Goal: Check status: Check status

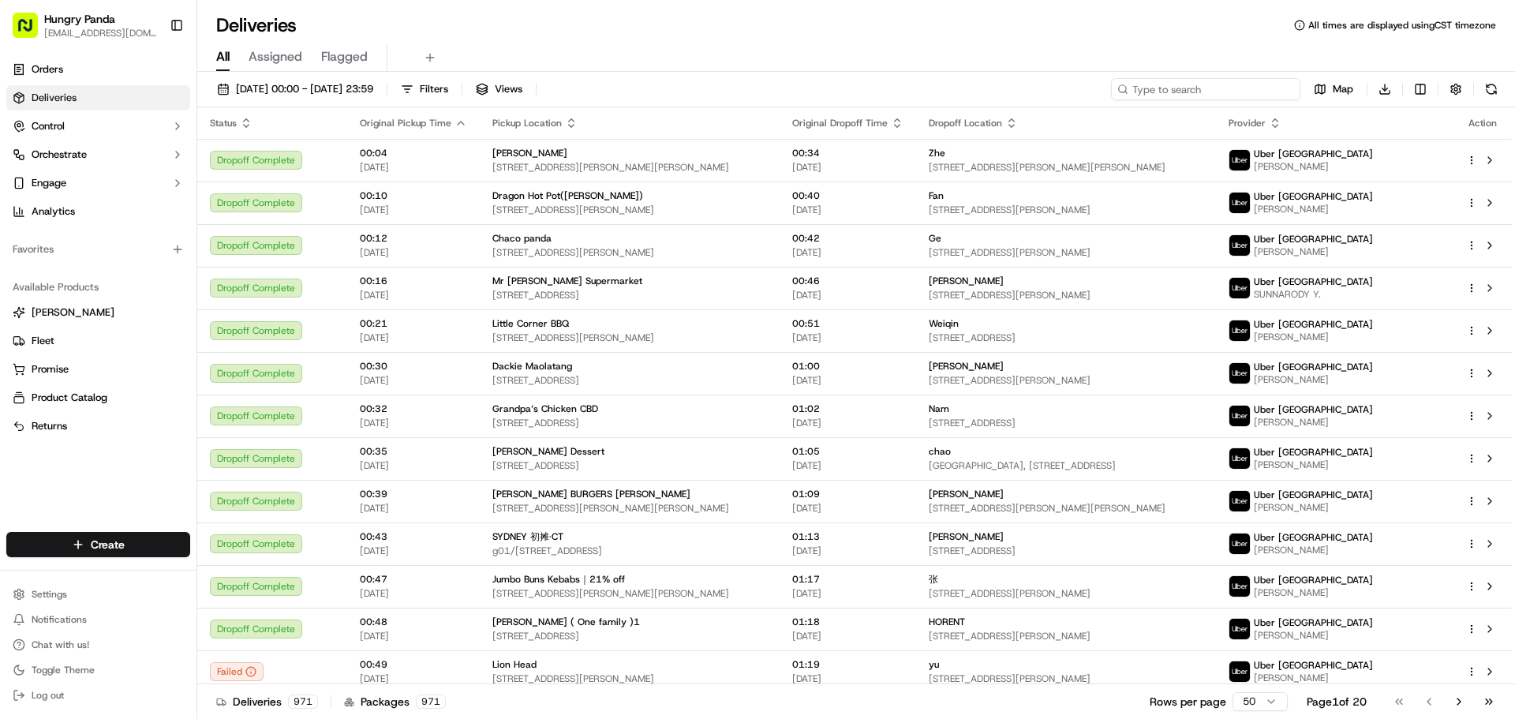
paste input "6330930537559727551268"
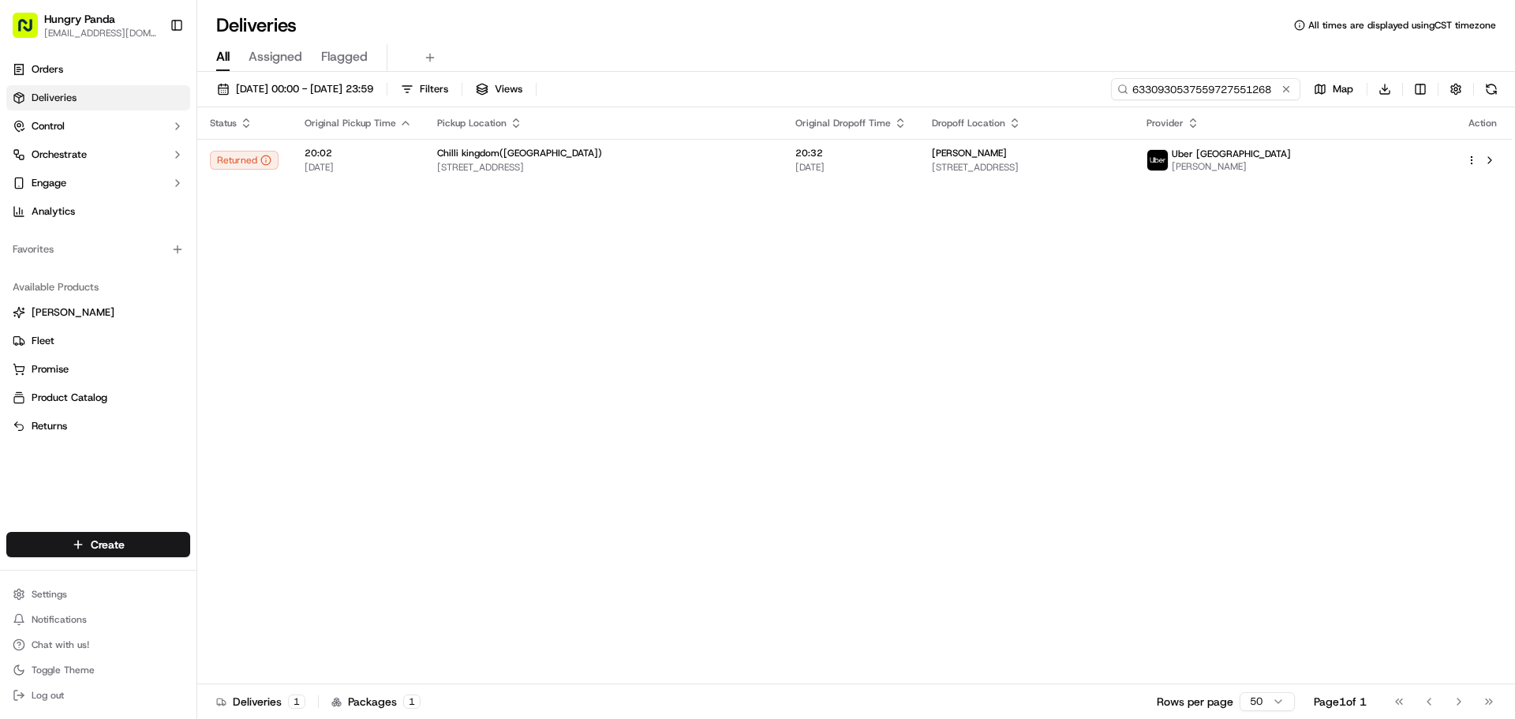
type input "6330930537559727551268"
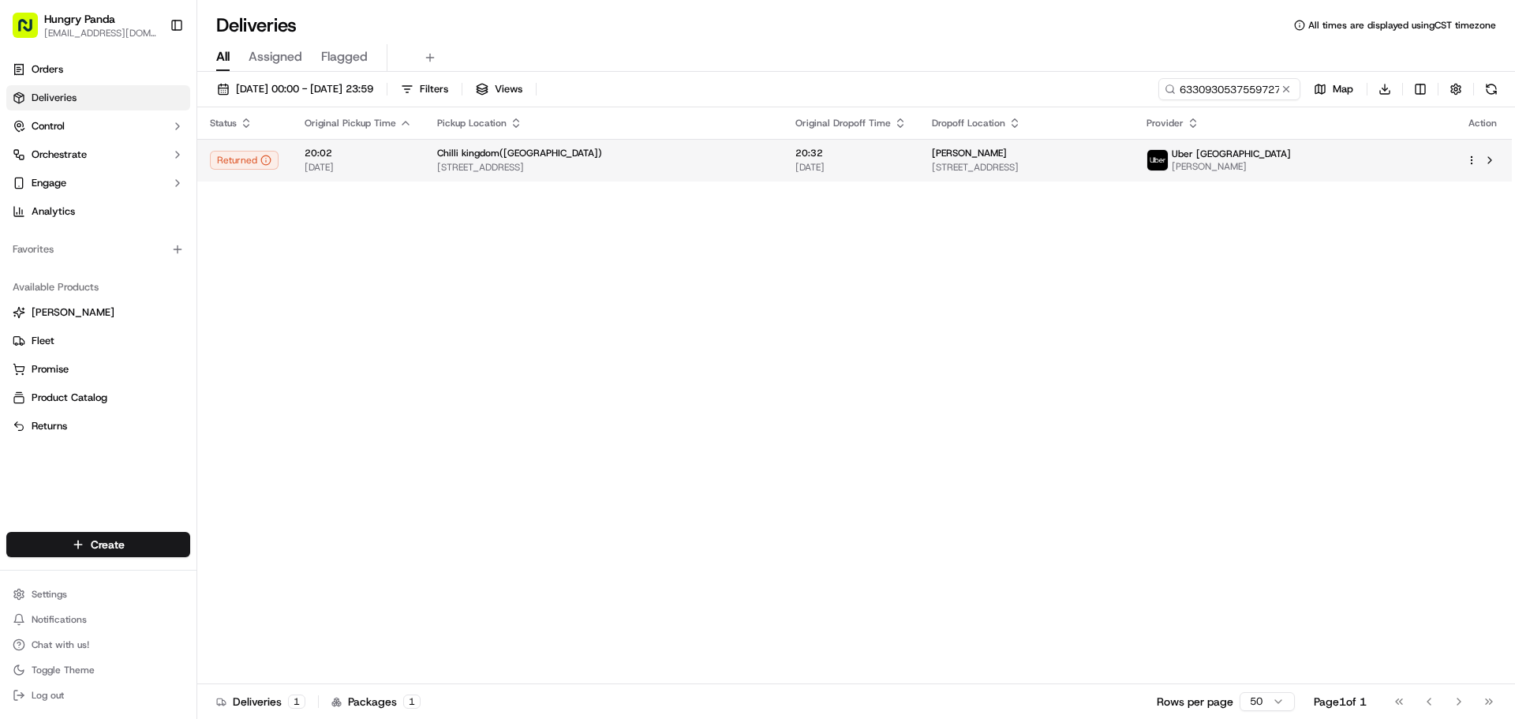
click at [1122, 168] on span "[STREET_ADDRESS]" at bounding box center [1027, 167] width 190 height 13
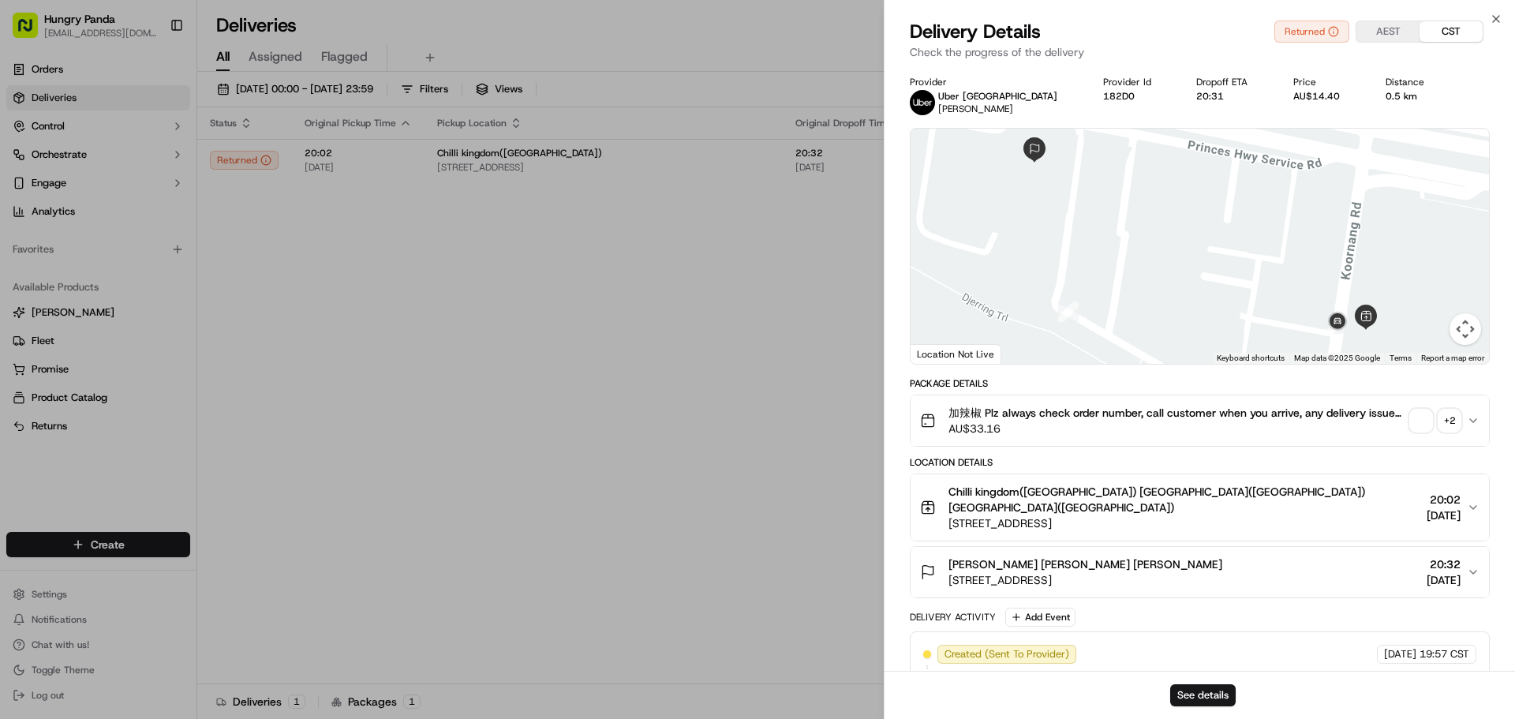
click at [1416, 414] on span "button" at bounding box center [1421, 421] width 22 height 22
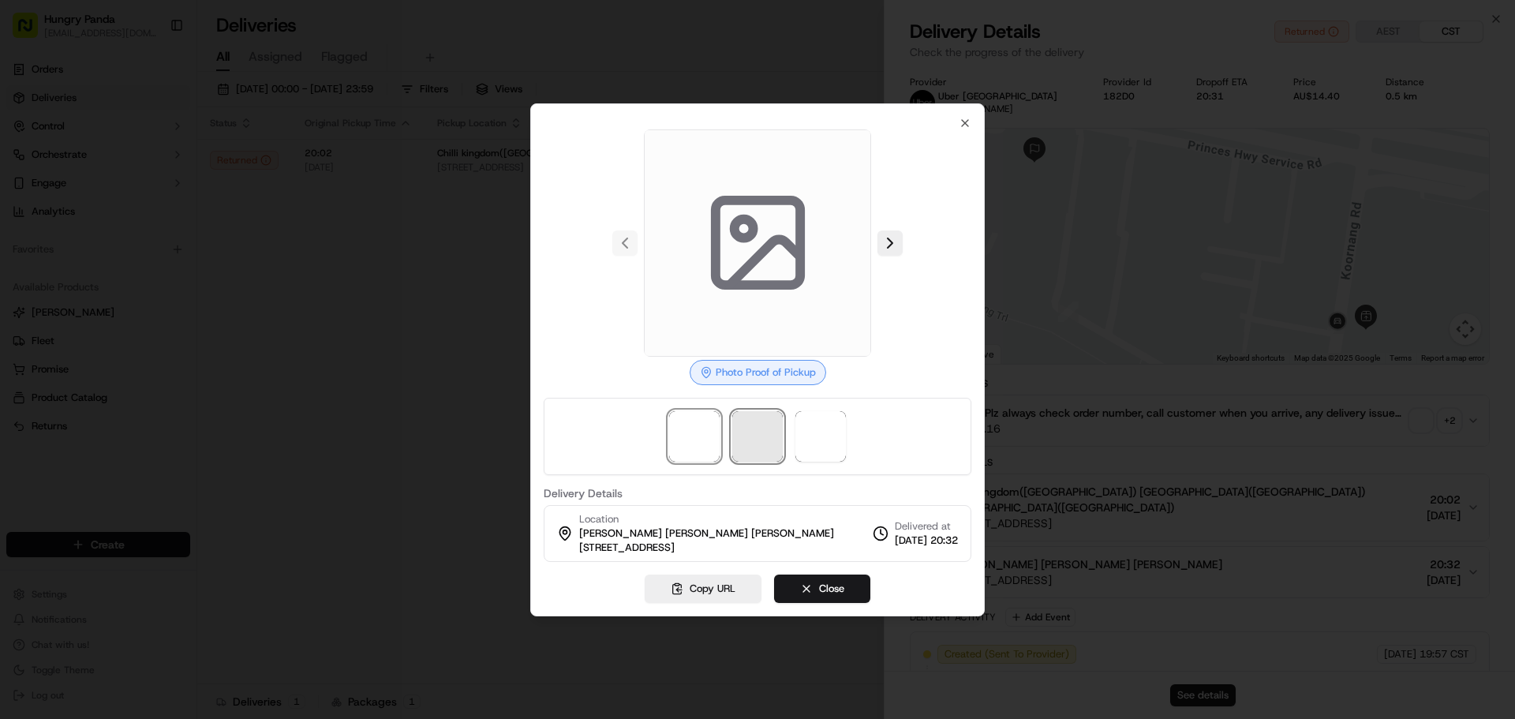
click at [762, 440] on span at bounding box center [757, 436] width 51 height 51
click at [820, 440] on span at bounding box center [820, 436] width 51 height 51
click at [752, 432] on span at bounding box center [757, 436] width 51 height 51
click at [691, 432] on span at bounding box center [694, 436] width 51 height 51
click at [748, 247] on icon at bounding box center [758, 242] width 113 height 113
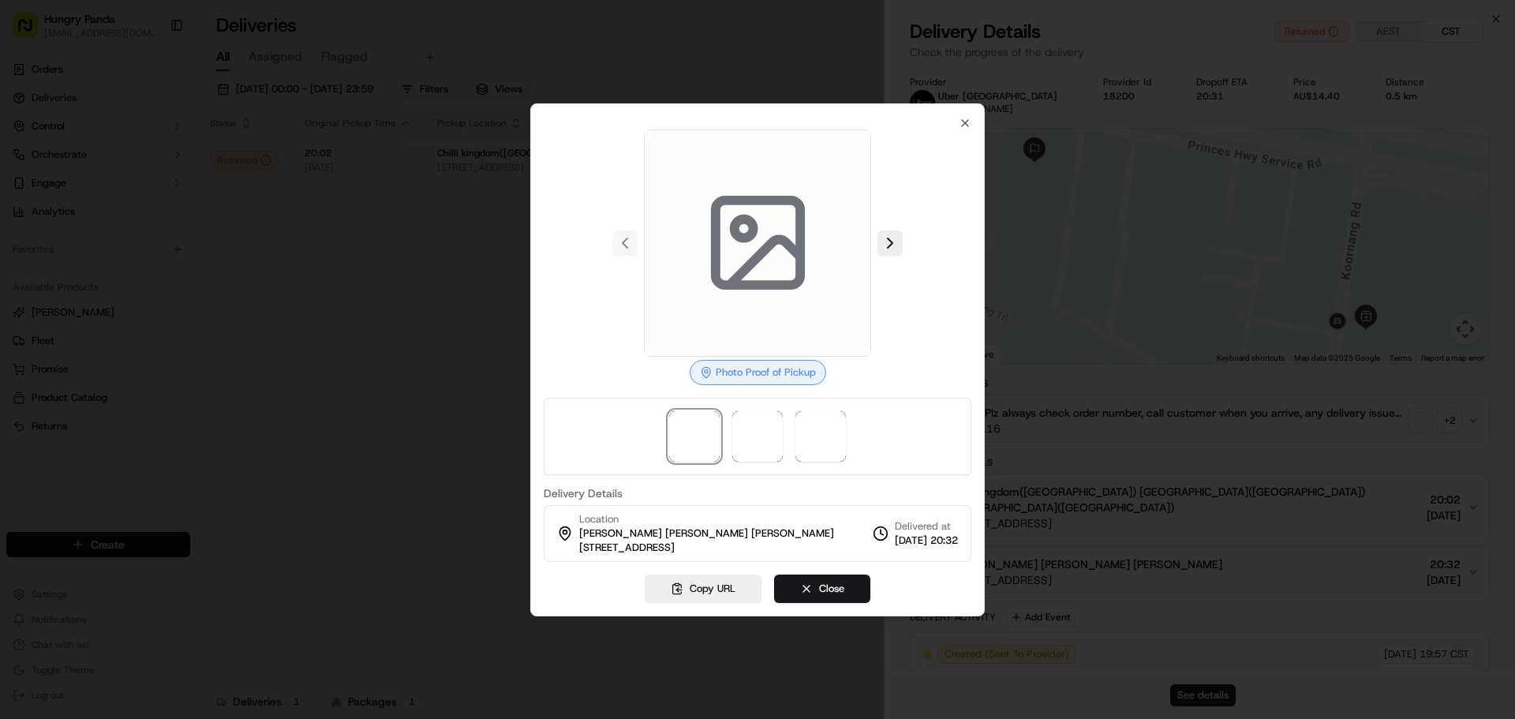
click at [787, 281] on rect at bounding box center [757, 242] width 84 height 84
click at [896, 240] on button at bounding box center [890, 242] width 25 height 25
click at [897, 245] on button at bounding box center [890, 242] width 25 height 25
click at [897, 245] on div at bounding box center [758, 242] width 428 height 227
click at [897, 247] on div at bounding box center [758, 242] width 428 height 227
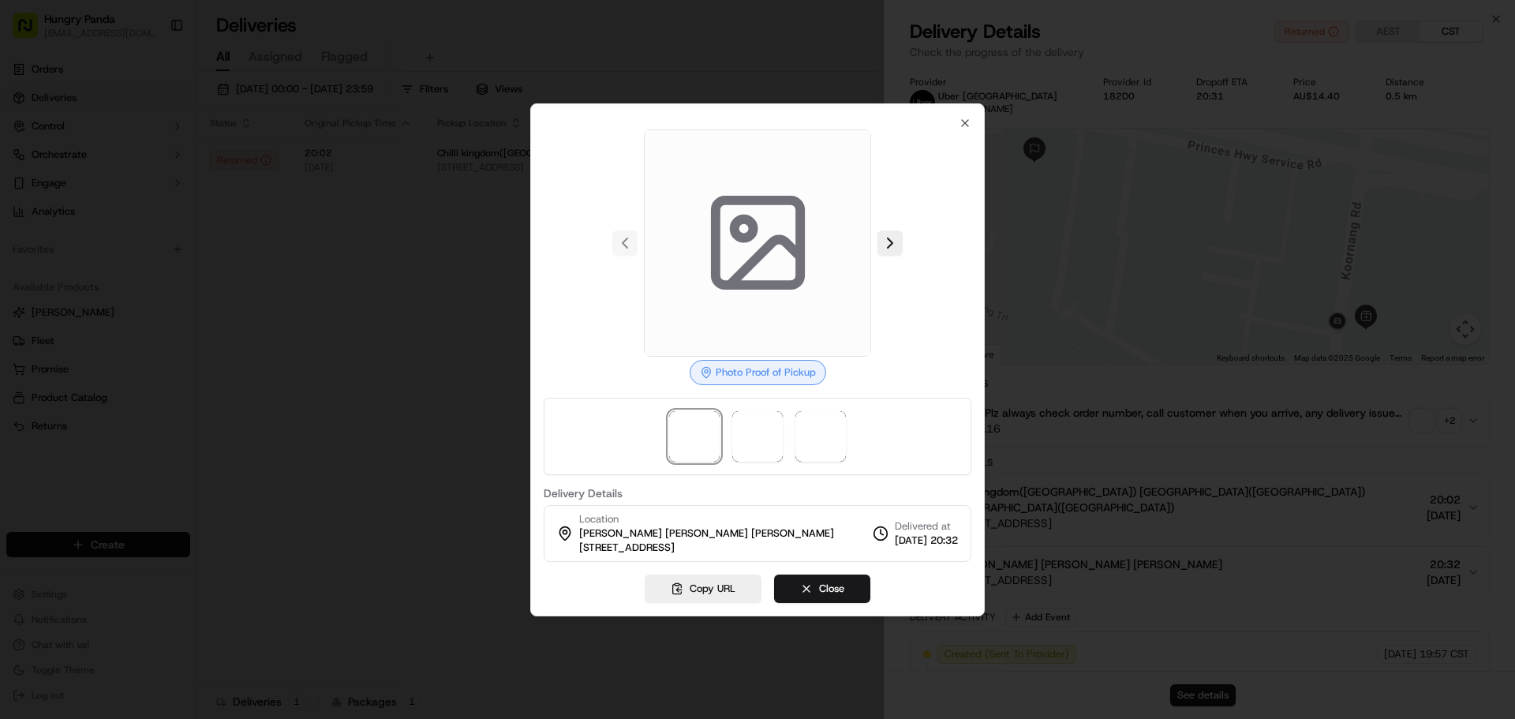
click at [1100, 286] on div at bounding box center [757, 359] width 1515 height 719
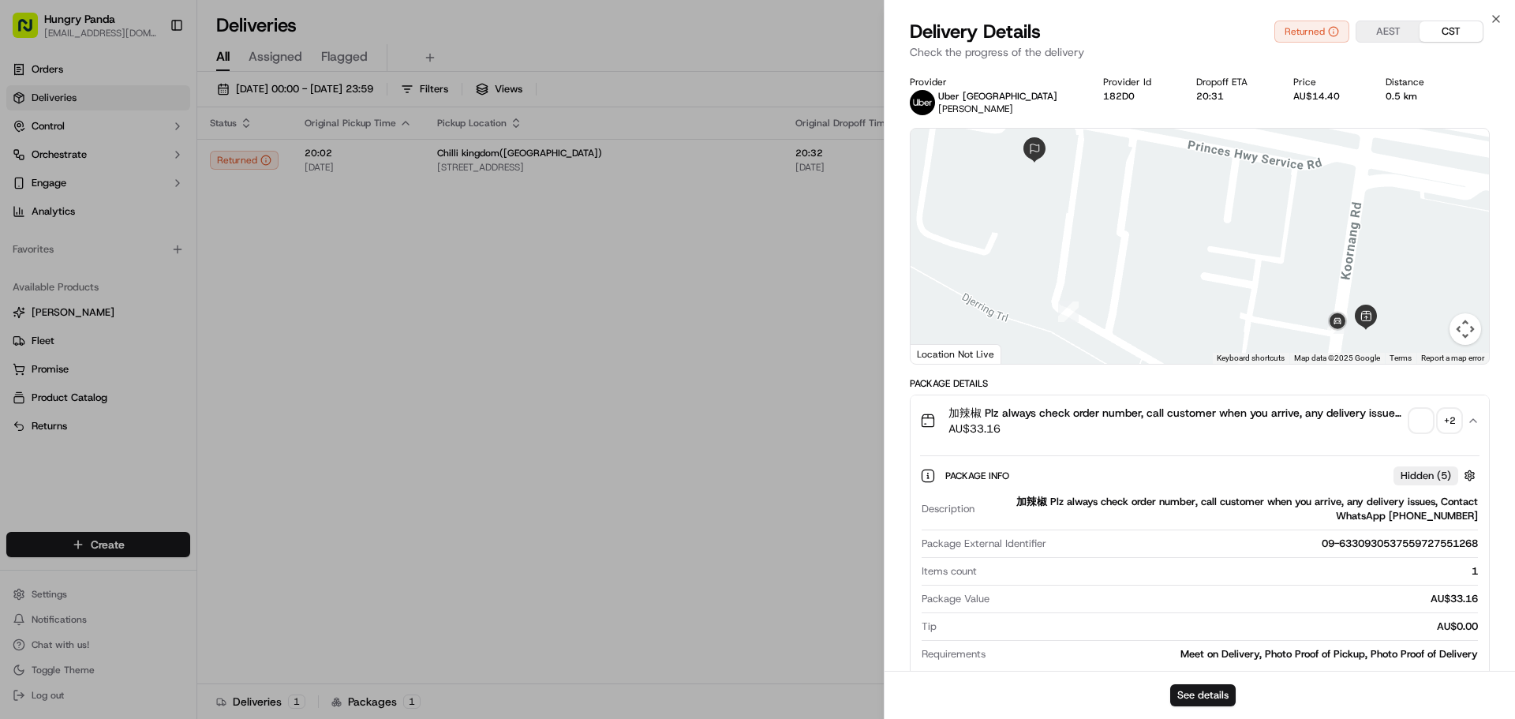
click at [1418, 431] on span "button" at bounding box center [1421, 421] width 22 height 22
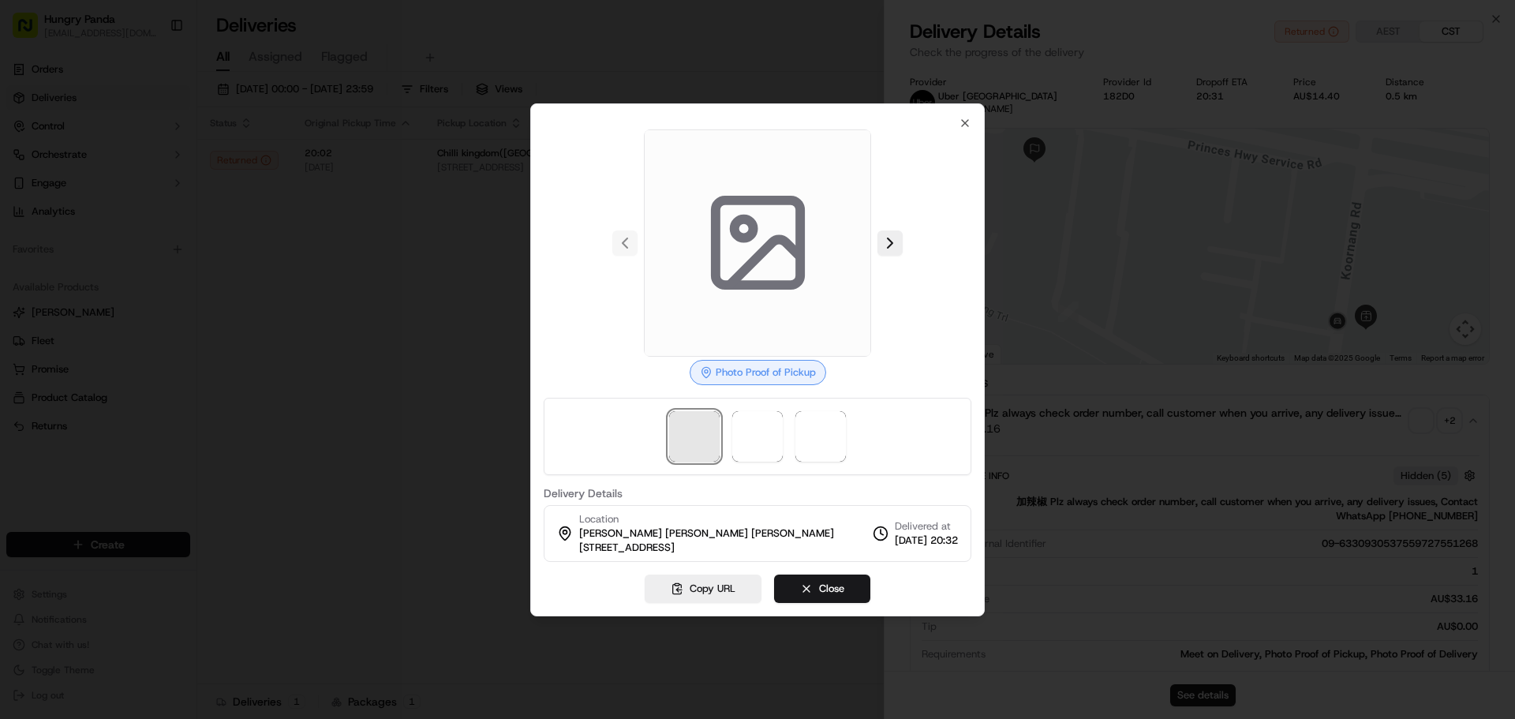
click at [694, 445] on span at bounding box center [694, 436] width 51 height 51
click at [784, 442] on div at bounding box center [758, 436] width 428 height 77
click at [866, 444] on div at bounding box center [758, 436] width 428 height 77
click at [803, 414] on span at bounding box center [820, 436] width 51 height 51
click at [1131, 363] on div at bounding box center [757, 359] width 1515 height 719
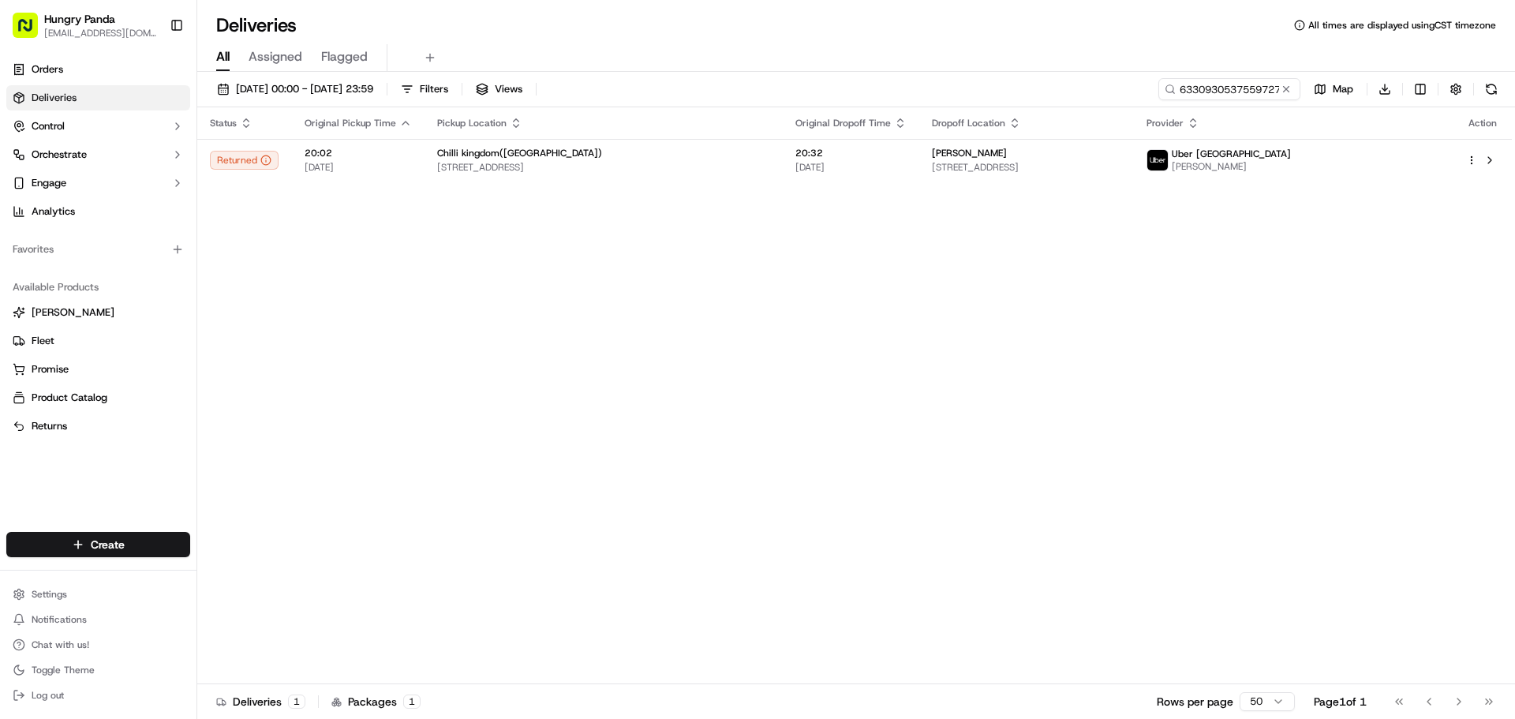
click at [638, 185] on div "Status Original Pickup Time Pickup Location Original Dropoff Time Dropoff Locat…" at bounding box center [854, 395] width 1315 height 577
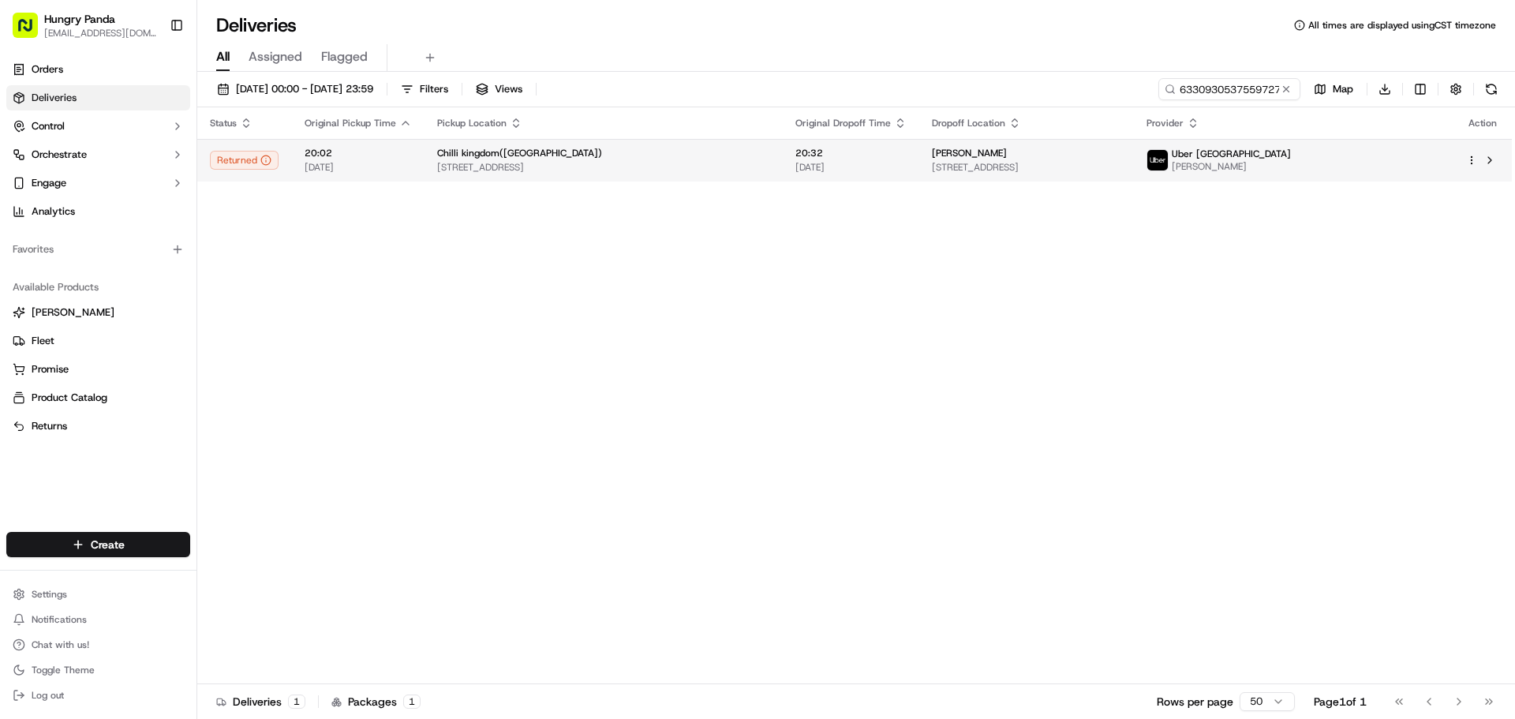
click at [638, 174] on td "Chilli kingdom([GEOGRAPHIC_DATA]) [STREET_ADDRESS]" at bounding box center [604, 160] width 358 height 43
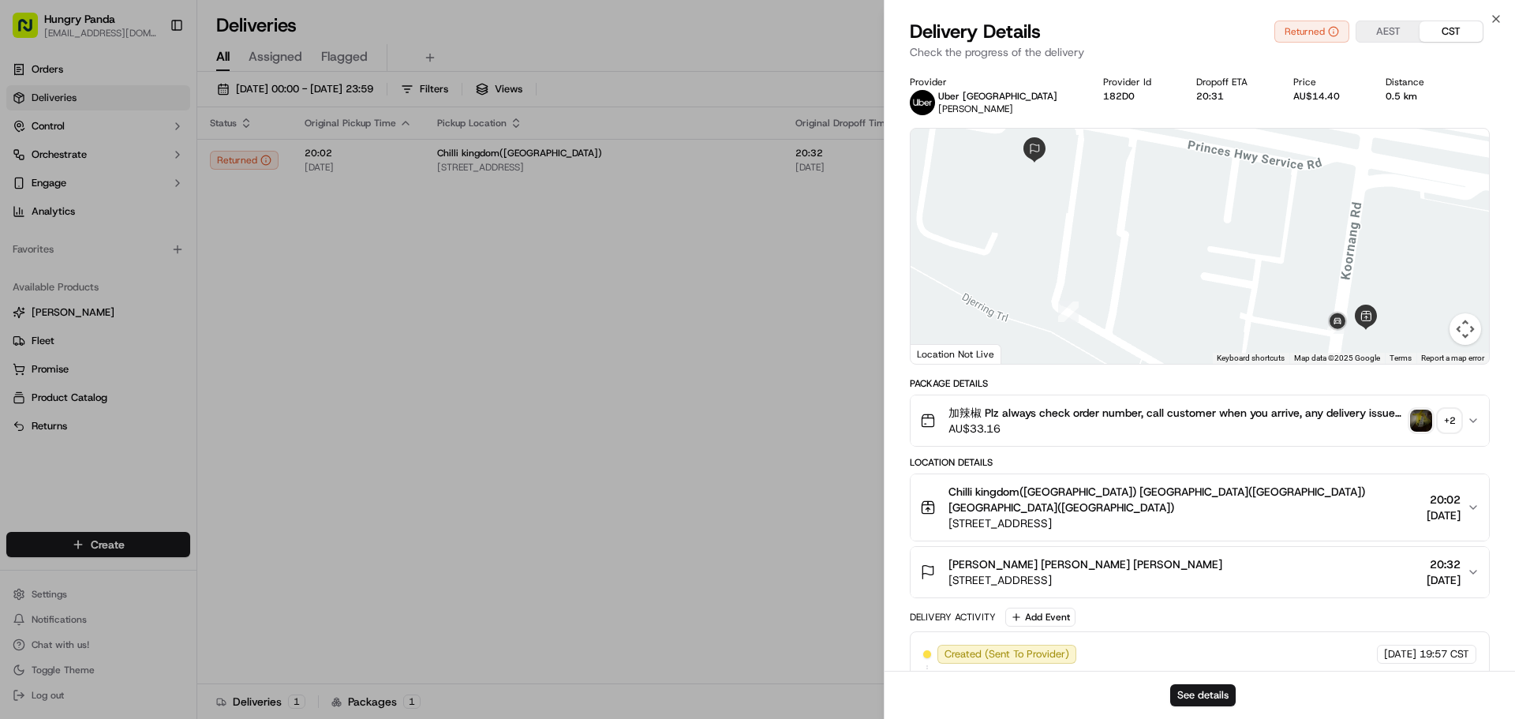
click at [1424, 426] on img "button" at bounding box center [1421, 421] width 22 height 22
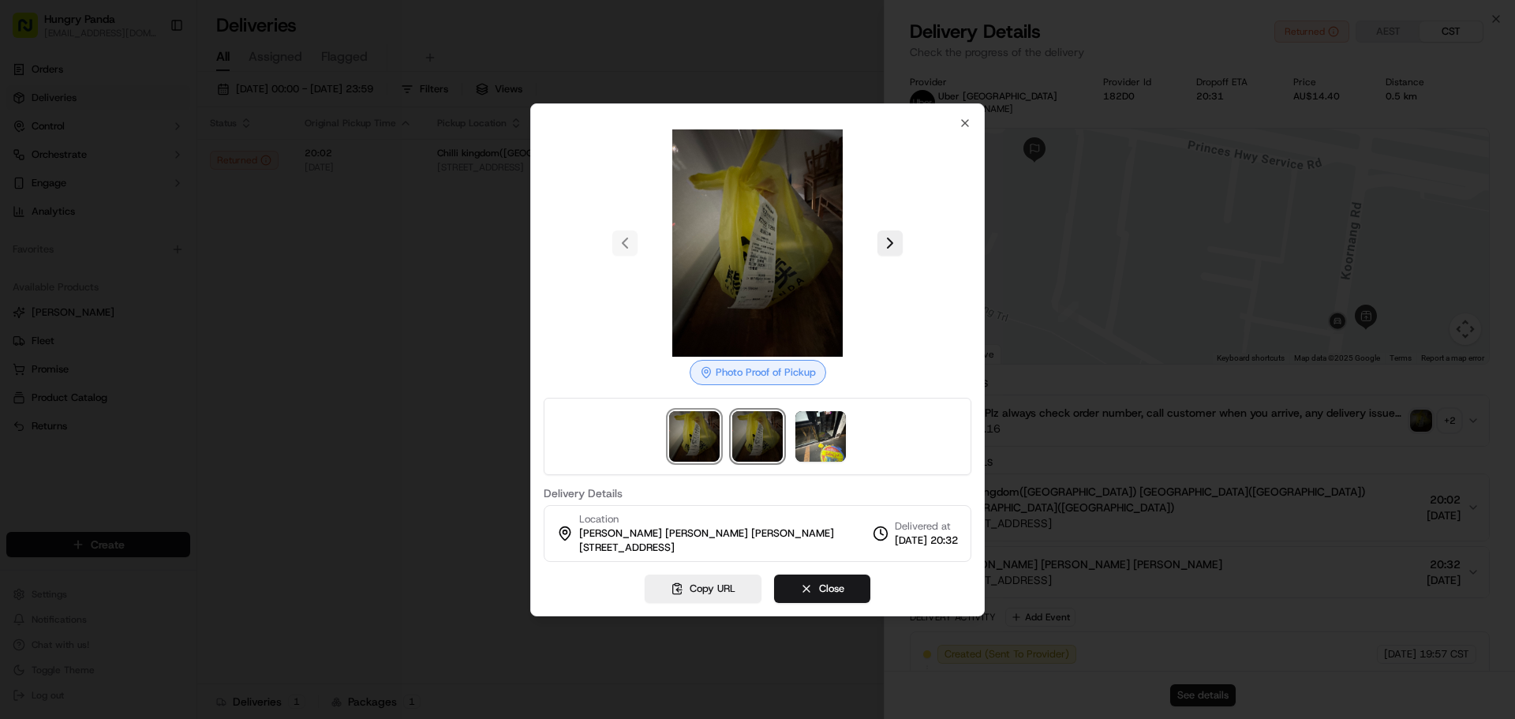
click at [770, 451] on img at bounding box center [757, 436] width 51 height 51
click at [722, 446] on div at bounding box center [758, 436] width 428 height 77
click at [829, 451] on img at bounding box center [820, 436] width 51 height 51
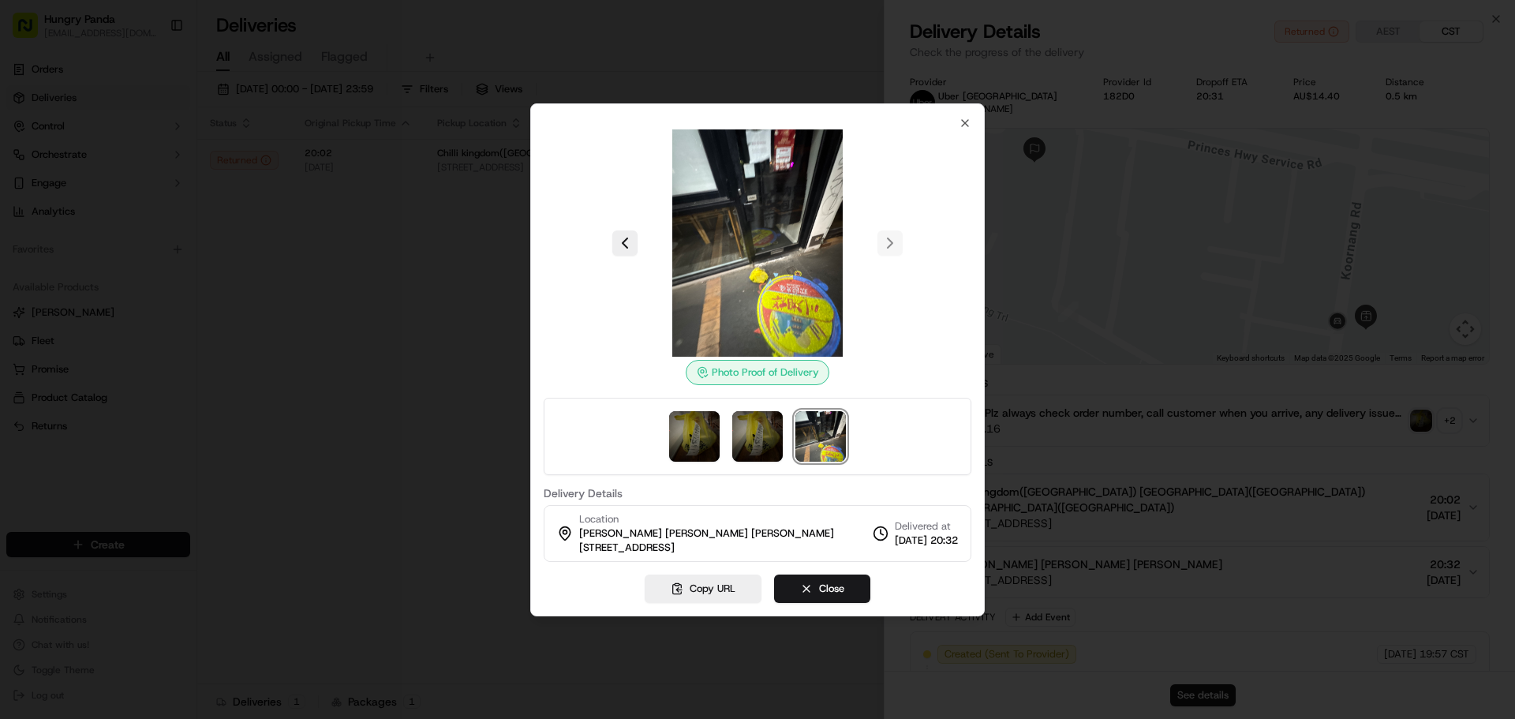
click at [1081, 453] on div at bounding box center [757, 359] width 1515 height 719
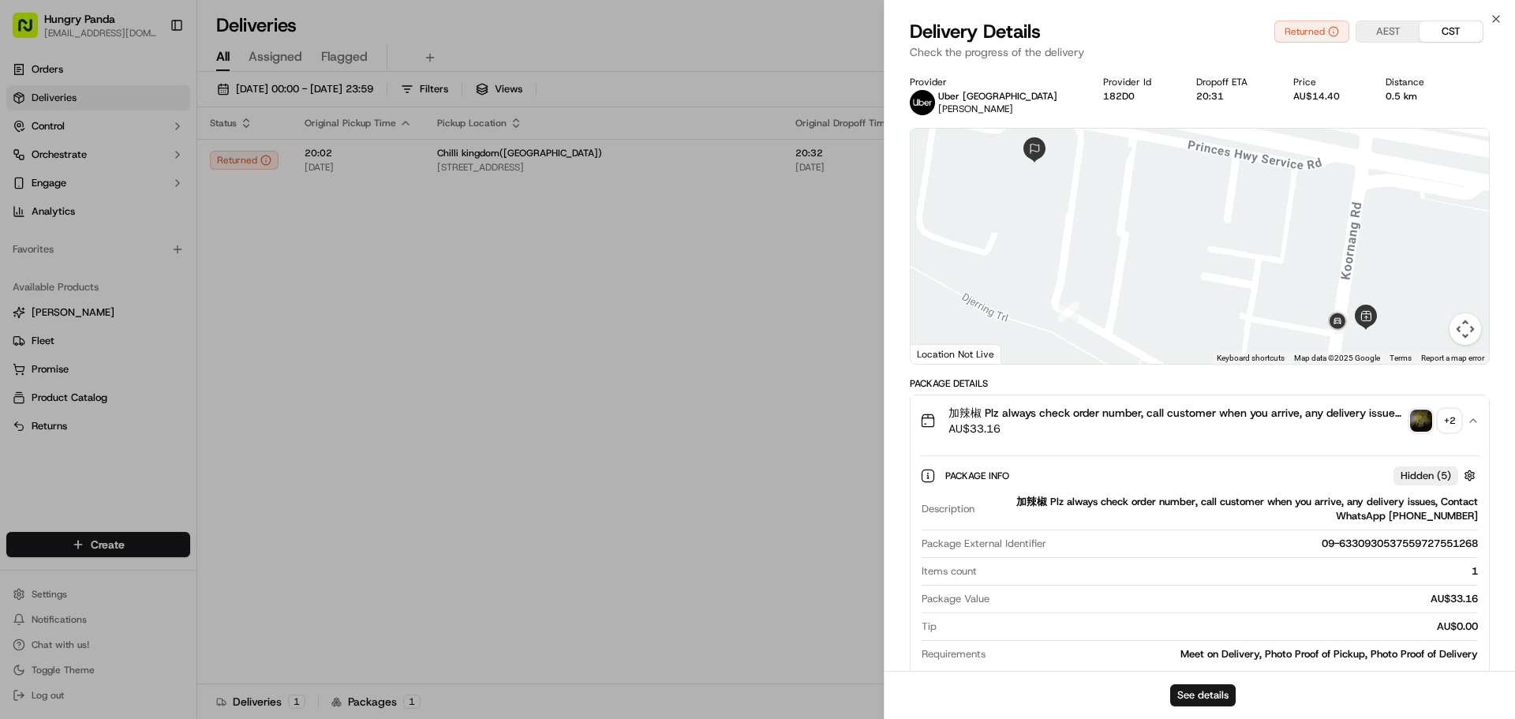
click at [1451, 421] on div "+ 2" at bounding box center [1450, 421] width 22 height 22
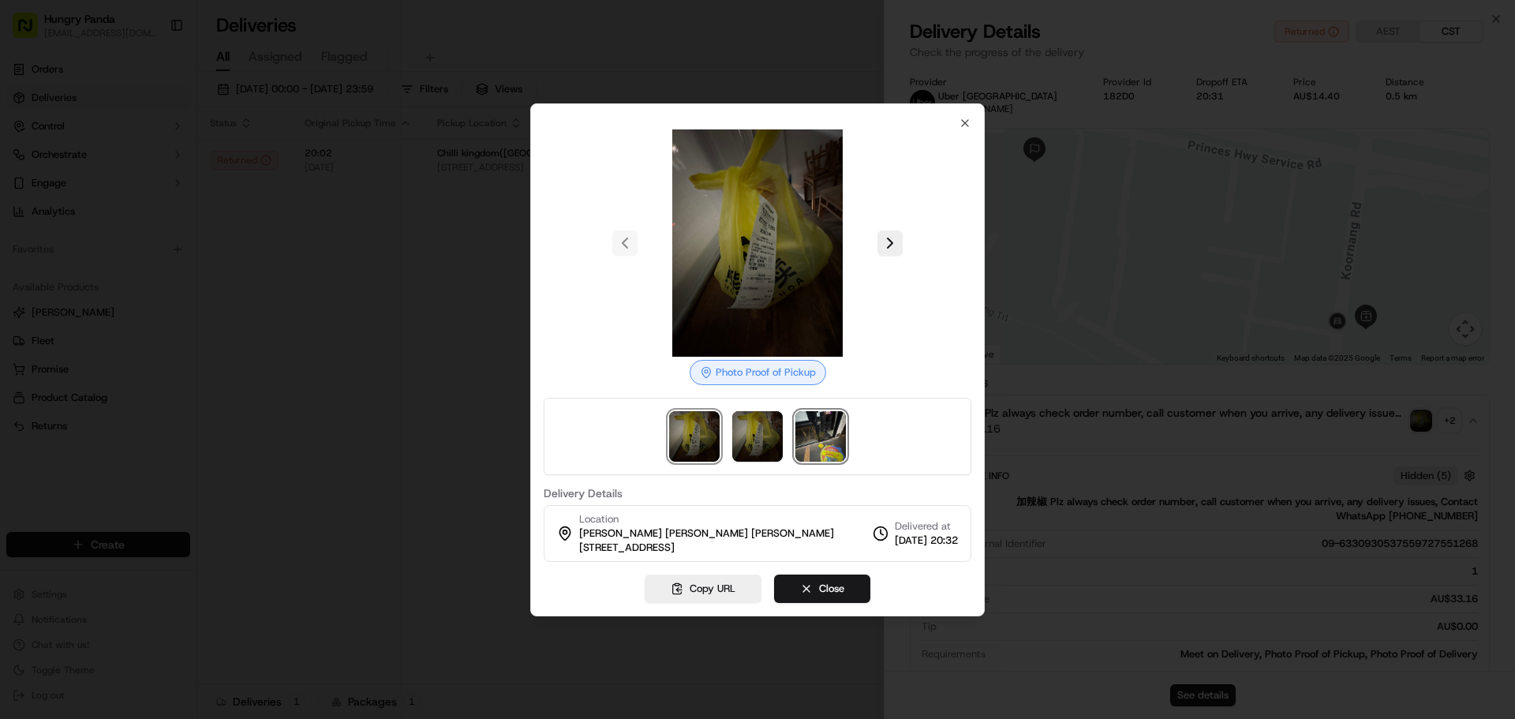
click at [826, 434] on img at bounding box center [820, 436] width 51 height 51
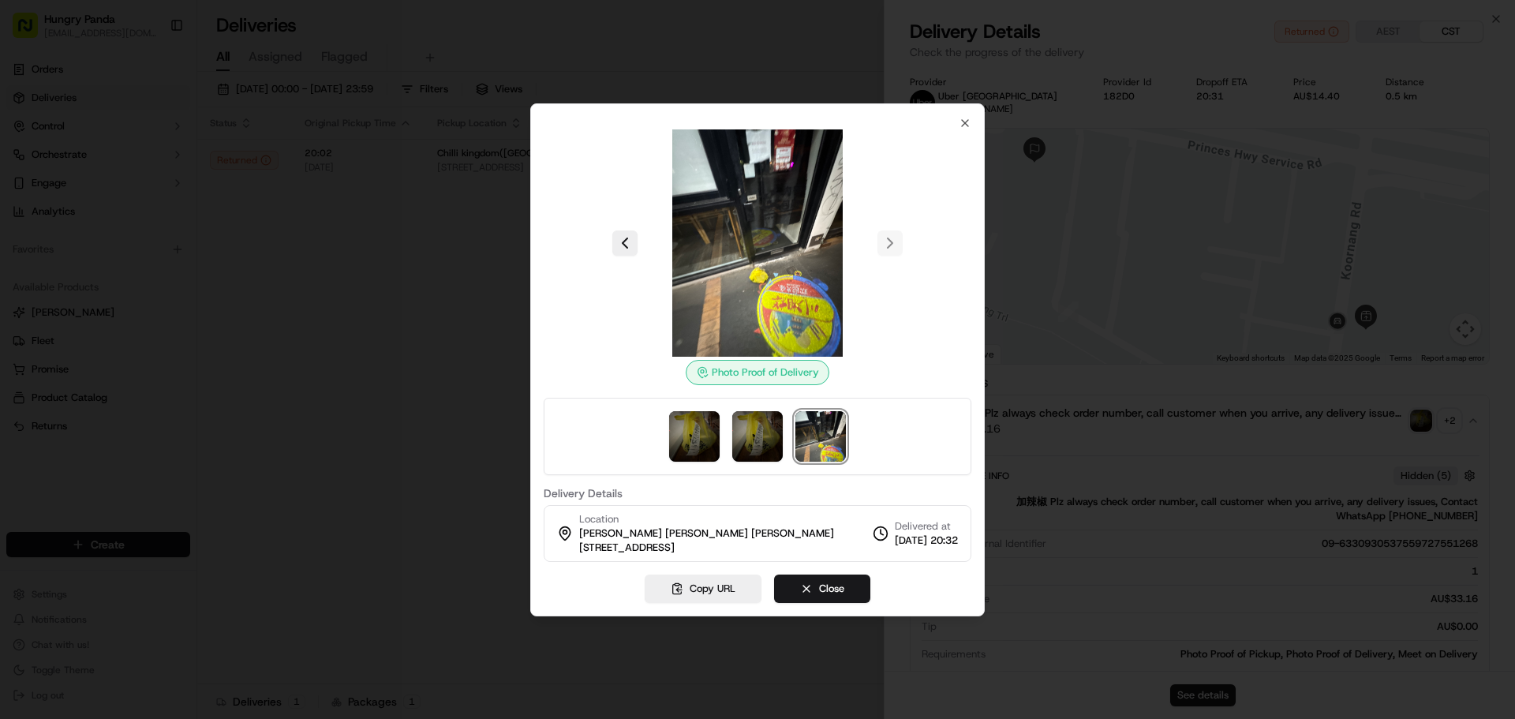
click at [256, 318] on div at bounding box center [757, 359] width 1515 height 719
